Goal: Information Seeking & Learning: Learn about a topic

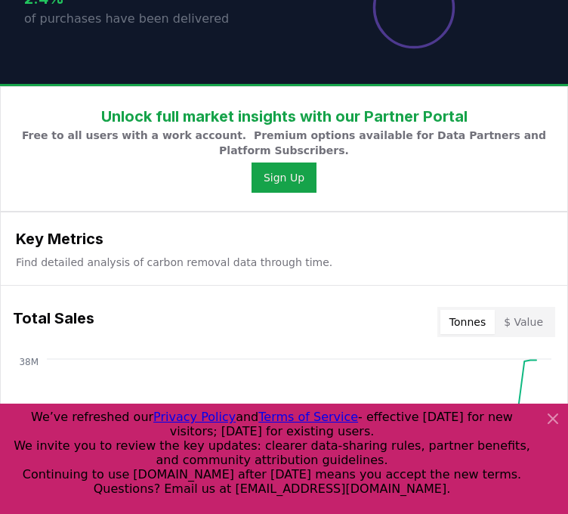
scroll to position [467, 0]
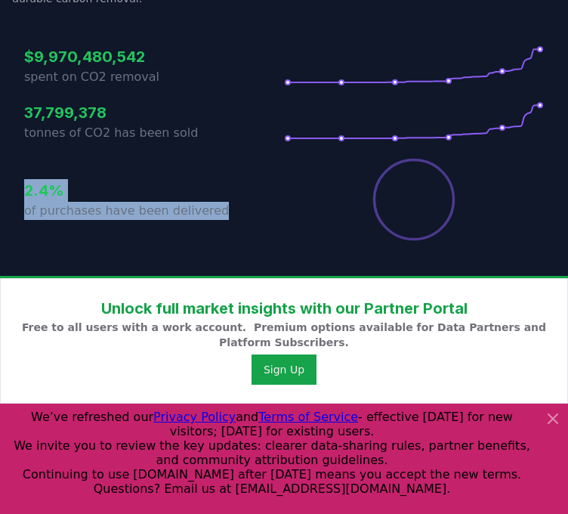
drag, startPoint x: 24, startPoint y: 189, endPoint x: 218, endPoint y: 206, distance: 194.9
click at [218, 206] on div "2.4% of purchases have been delivered" at bounding box center [154, 199] width 260 height 85
click at [218, 206] on p "of purchases have been delivered" at bounding box center [154, 211] width 260 height 18
drag, startPoint x: 218, startPoint y: 206, endPoint x: 12, endPoint y: 195, distance: 206.5
click at [12, 195] on div "$9,970,480,542 spent on CO2 removal 37,799,378 tonnes of CO2 has been sold 2.4%…" at bounding box center [284, 134] width 544 height 239
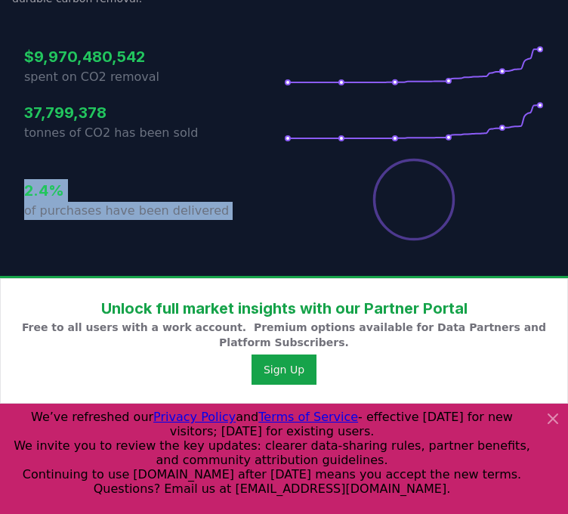
click at [14, 195] on div "$9,970,480,542 spent on CO2 removal 37,799,378 tonnes of CO2 has been sold 2.4%…" at bounding box center [284, 134] width 544 height 239
drag, startPoint x: 14, startPoint y: 195, endPoint x: 202, endPoint y: 211, distance: 189.5
click at [202, 211] on div "$9,970,480,542 spent on CO2 removal 37,799,378 tonnes of CO2 has been sold 2.4%…" at bounding box center [284, 134] width 544 height 239
click at [202, 211] on p "of purchases have been delivered" at bounding box center [154, 211] width 260 height 18
drag, startPoint x: 208, startPoint y: 211, endPoint x: 26, endPoint y: 187, distance: 182.7
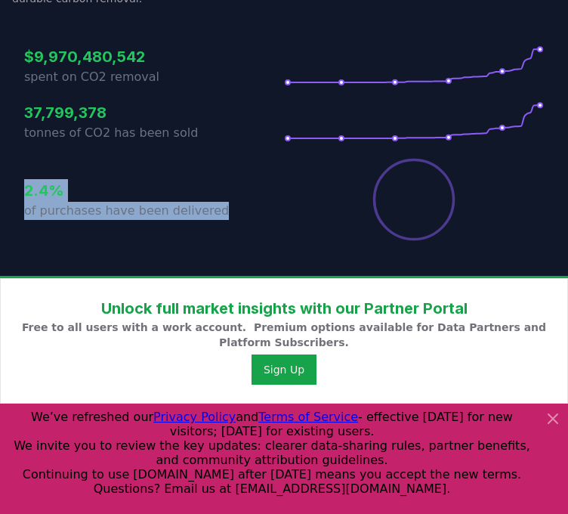
click at [26, 187] on div "2.4% of purchases have been delivered" at bounding box center [154, 199] width 260 height 85
click at [26, 187] on h3 "2.4%" at bounding box center [154, 190] width 260 height 23
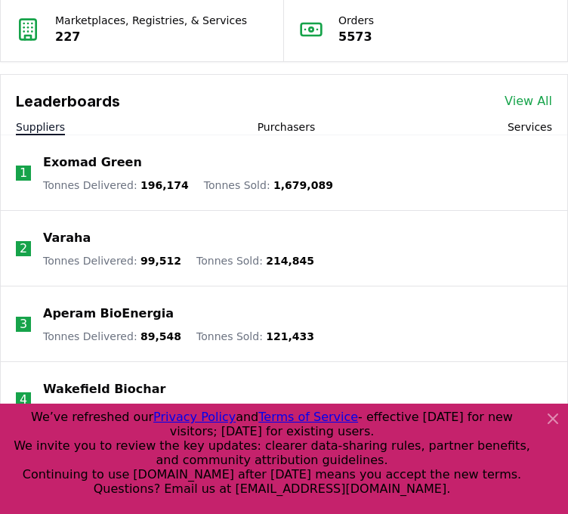
scroll to position [1976, 0]
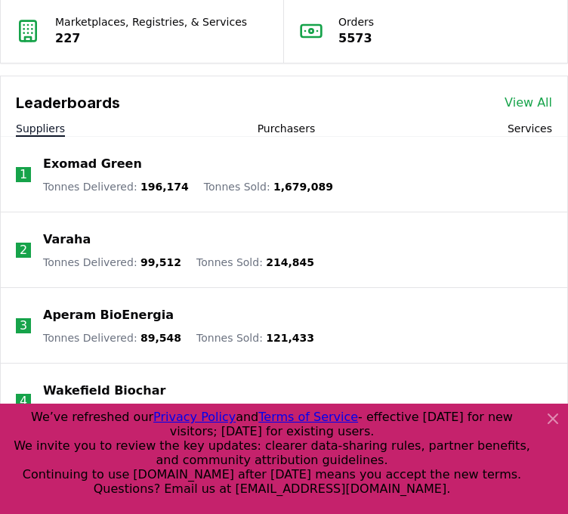
click at [294, 137] on li "1 Exomad Green Tonnes Delivered : 196,174 Tonnes Sold : 1,679,089" at bounding box center [284, 175] width 566 height 76
click at [291, 129] on button "Purchasers" at bounding box center [287, 128] width 58 height 15
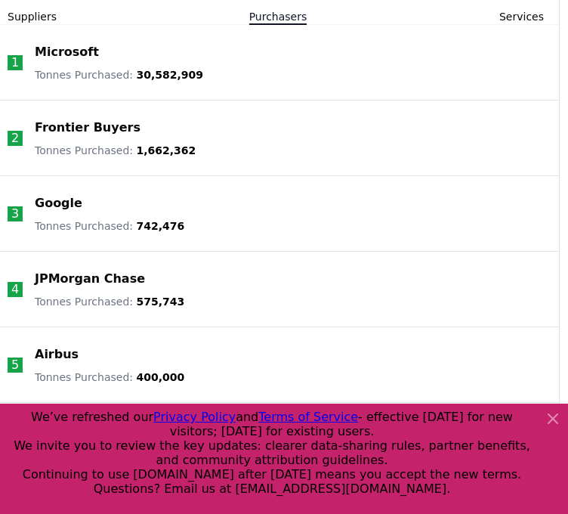
scroll to position [2090, 8]
